Goal: Task Accomplishment & Management: Use online tool/utility

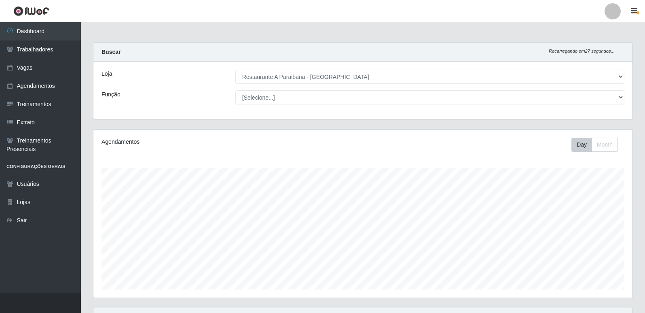
select select "342"
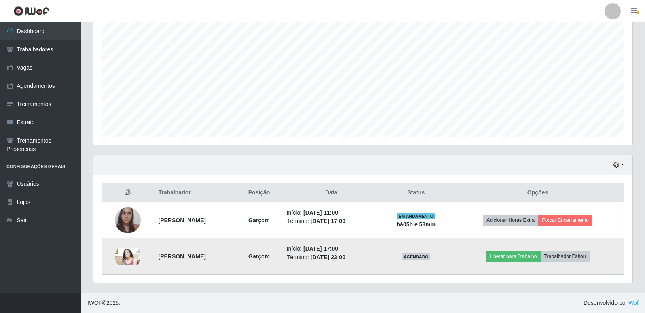
scroll to position [112, 0]
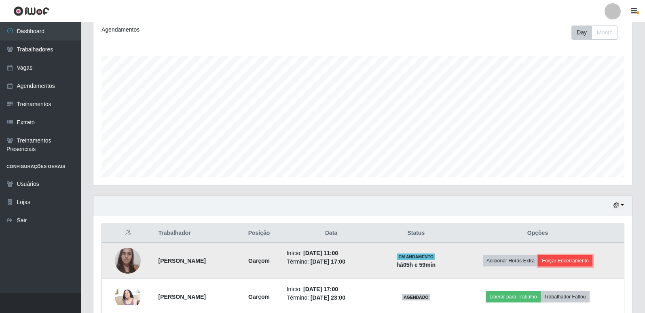
click at [566, 259] on button "Forçar Encerramento" at bounding box center [566, 260] width 54 height 11
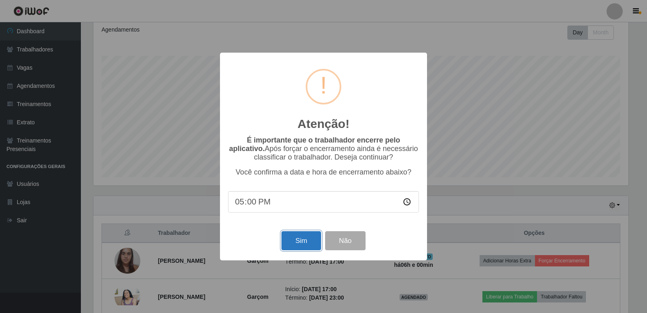
click at [295, 242] on button "Sim" at bounding box center [301, 240] width 39 height 19
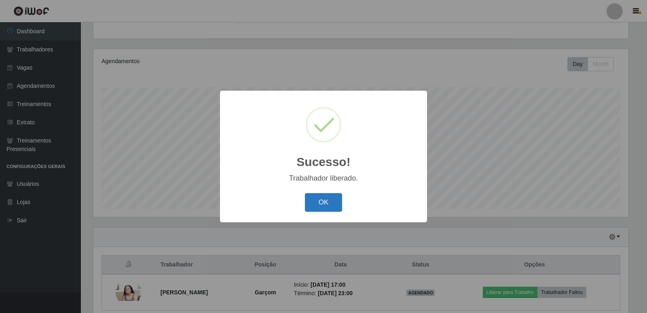
click at [313, 197] on button "OK" at bounding box center [324, 202] width 38 height 19
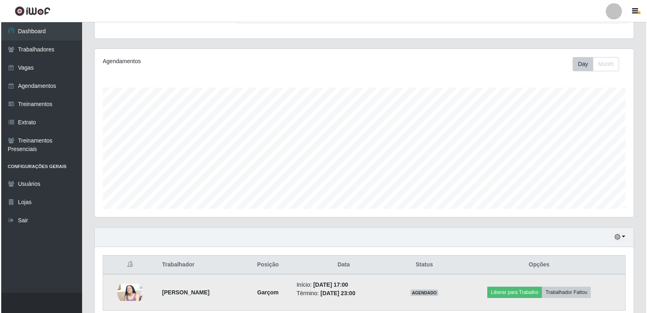
scroll to position [168, 539]
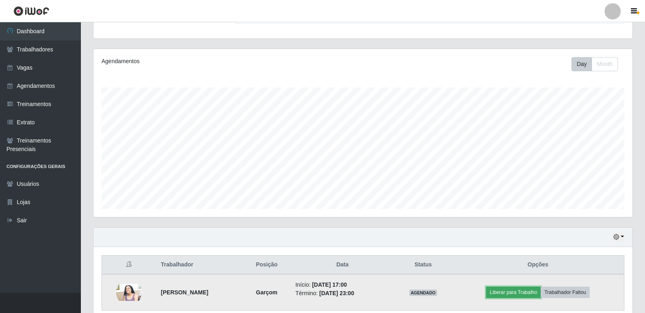
click at [528, 289] on button "Liberar para Trabalho" at bounding box center [513, 291] width 55 height 11
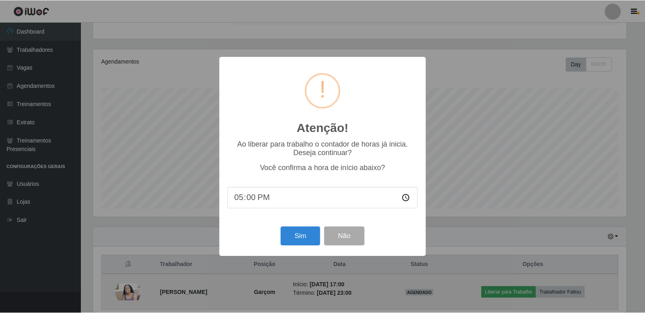
scroll to position [168, 535]
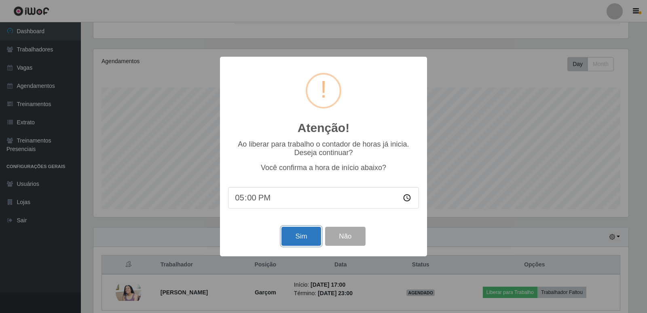
click at [292, 235] on button "Sim" at bounding box center [301, 236] width 39 height 19
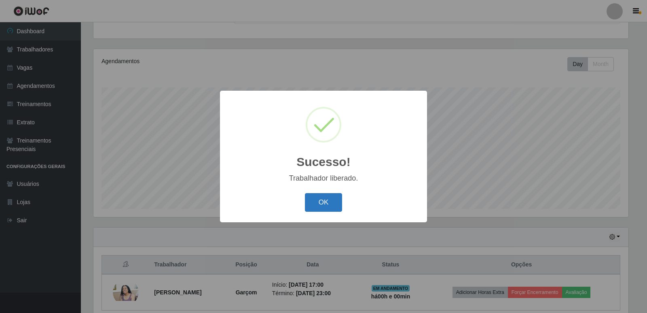
click at [312, 207] on button "OK" at bounding box center [324, 202] width 38 height 19
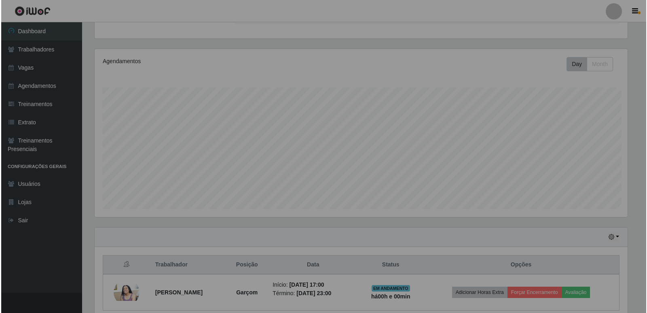
scroll to position [168, 539]
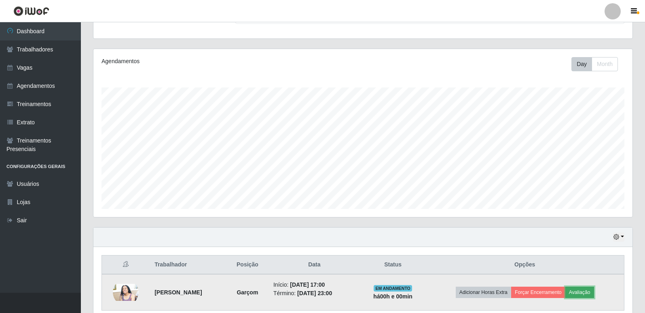
click at [586, 291] on button "Avaliação" at bounding box center [580, 291] width 29 height 11
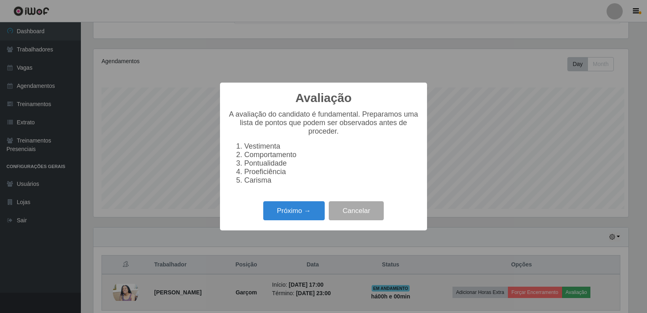
scroll to position [168, 535]
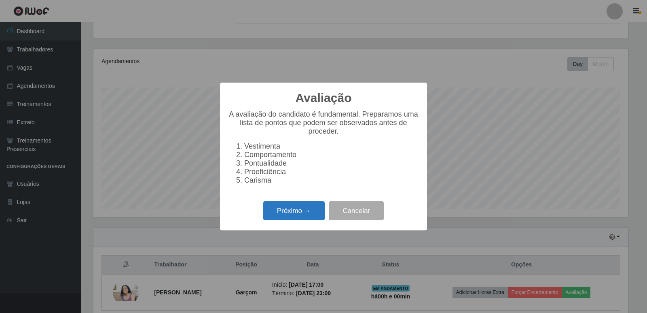
click at [295, 220] on button "Próximo →" at bounding box center [294, 210] width 62 height 19
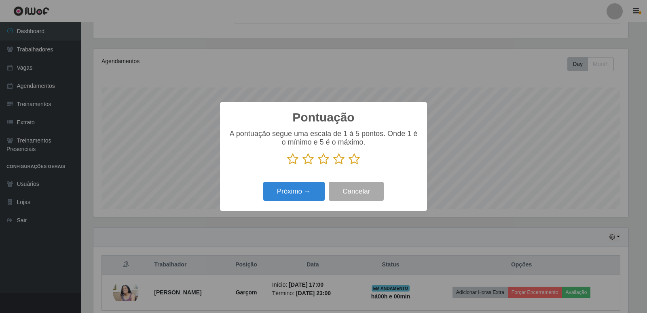
scroll to position [404484, 404116]
click at [355, 157] on icon at bounding box center [354, 159] width 11 height 12
click at [349, 165] on input "radio" at bounding box center [349, 165] width 0 height 0
click at [290, 188] on button "Próximo →" at bounding box center [294, 191] width 62 height 19
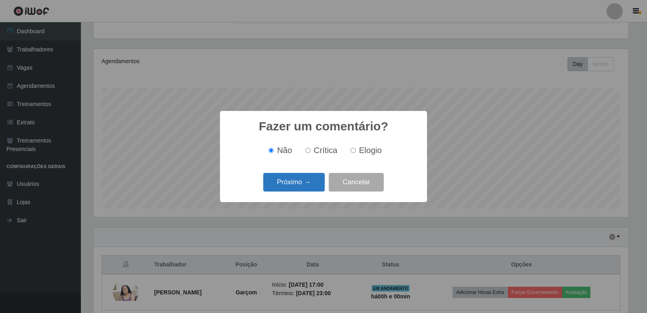
click at [278, 182] on button "Próximo →" at bounding box center [294, 182] width 62 height 19
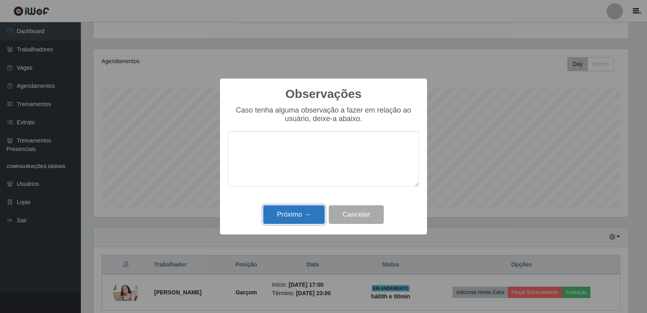
click at [291, 220] on button "Próximo →" at bounding box center [294, 214] width 62 height 19
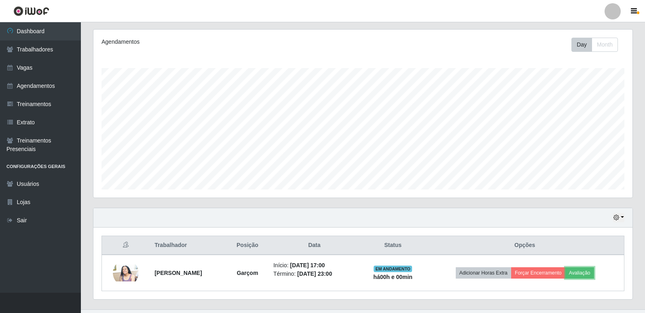
scroll to position [117, 0]
